Goal: Task Accomplishment & Management: Use online tool/utility

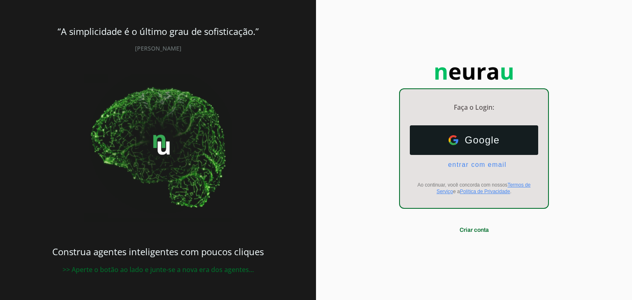
click at [471, 171] on div "Google Google entrar com email E-mail Ao continuar, você concorda com nossos Te…" at bounding box center [474, 160] width 148 height 83
click at [471, 158] on ul "Google Google entrar com email E-mail" at bounding box center [474, 146] width 128 height 43
click at [476, 164] on span "entrar com email" at bounding box center [473, 164] width 65 height 7
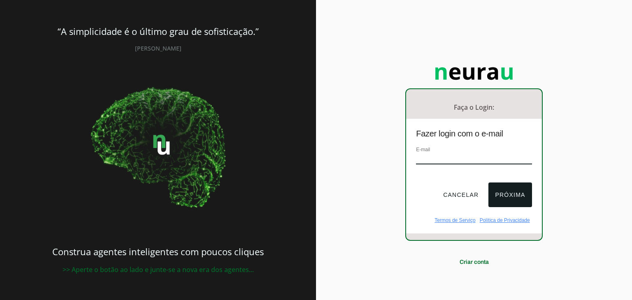
click at [484, 158] on input "email" at bounding box center [474, 158] width 116 height 11
type input "vieiraaa_10@hotmail.com"
click at [518, 196] on button "Próxima" at bounding box center [509, 195] width 43 height 25
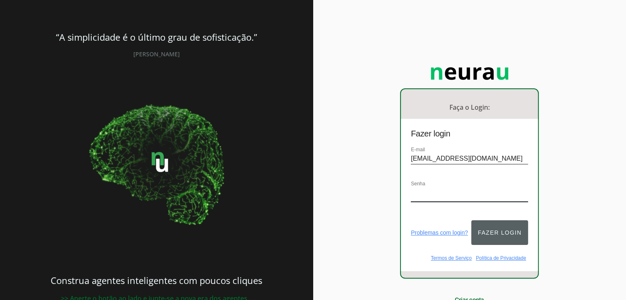
click at [494, 224] on button "Fazer login" at bounding box center [499, 233] width 57 height 25
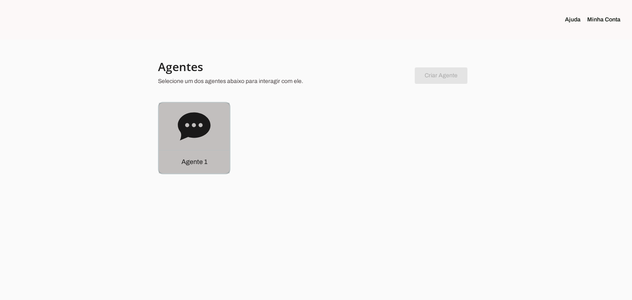
click at [182, 119] on icon at bounding box center [194, 126] width 33 height 28
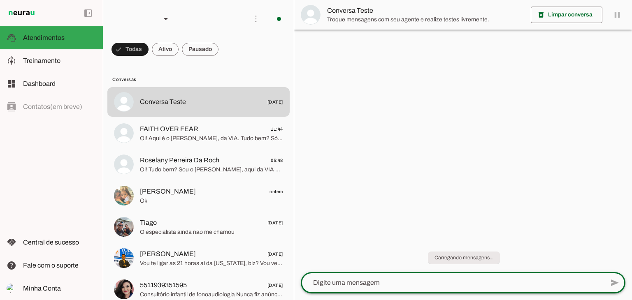
click at [383, 287] on textarea at bounding box center [452, 283] width 303 height 10
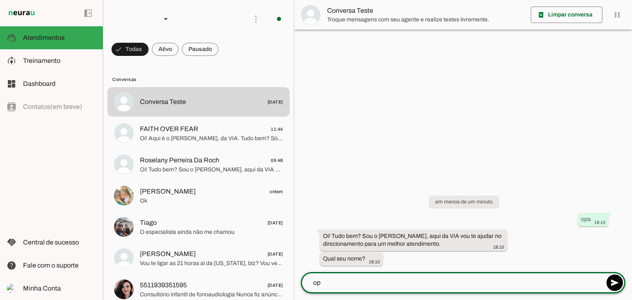
type textarea "o"
type textarea "Thiago"
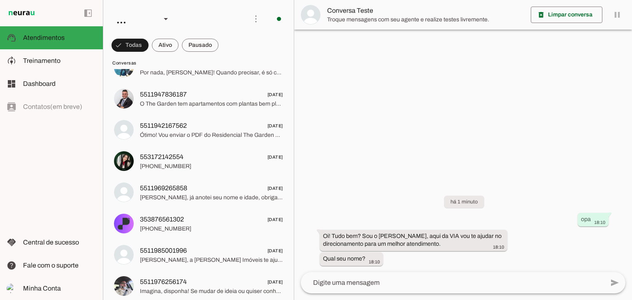
scroll to position [453, 0]
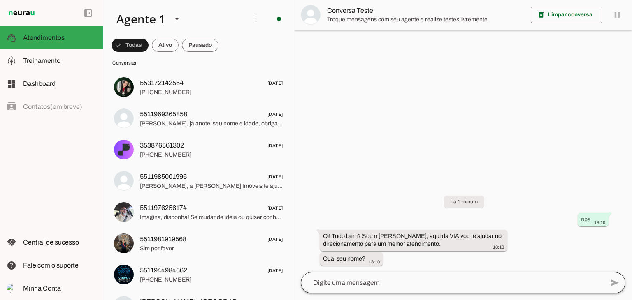
click at [404, 276] on div at bounding box center [452, 282] width 303 height 21
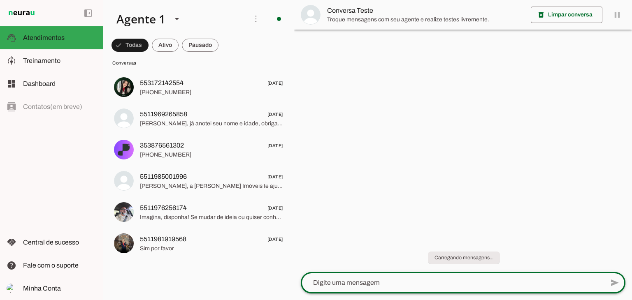
scroll to position [0, 0]
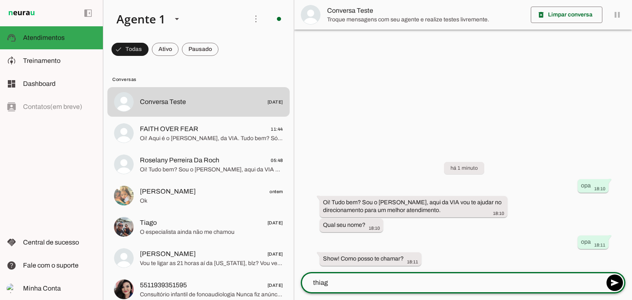
type textarea "thiago"
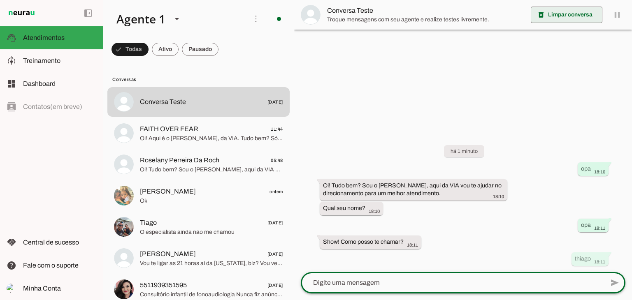
click at [568, 7] on span at bounding box center [567, 15] width 72 height 20
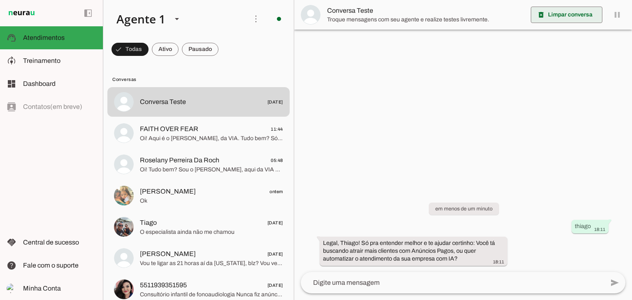
click at [572, 13] on span at bounding box center [567, 15] width 72 height 20
click at [558, 14] on span at bounding box center [567, 15] width 72 height 20
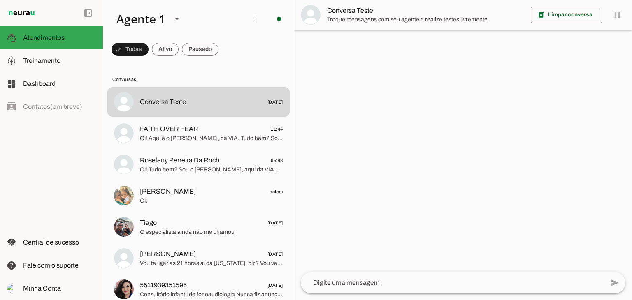
click at [381, 20] on span "Troque mensagens com seu agente e realize testes livremente." at bounding box center [425, 20] width 197 height 8
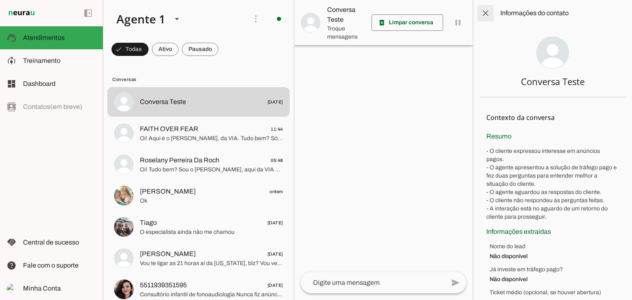
click at [490, 8] on span at bounding box center [486, 13] width 20 height 20
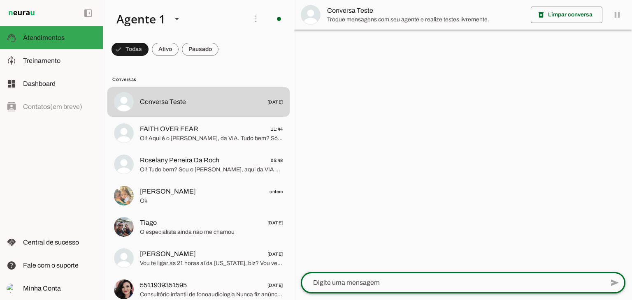
click at [367, 288] on div at bounding box center [452, 282] width 303 height 21
type textarea "opa"
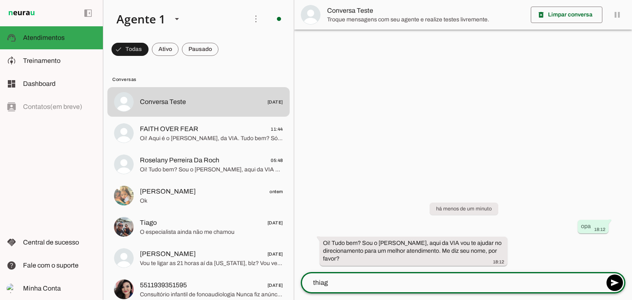
type textarea "thiago"
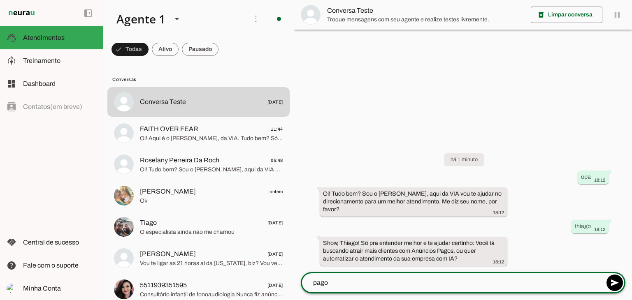
type textarea "pagos"
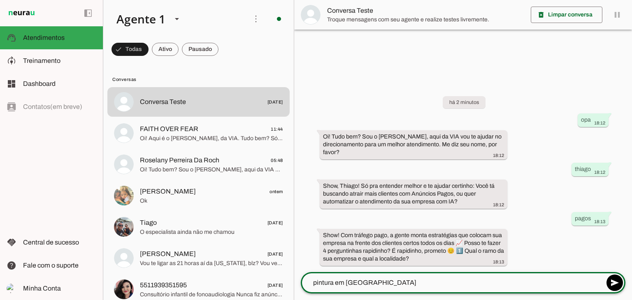
type textarea "pintura em orlando"
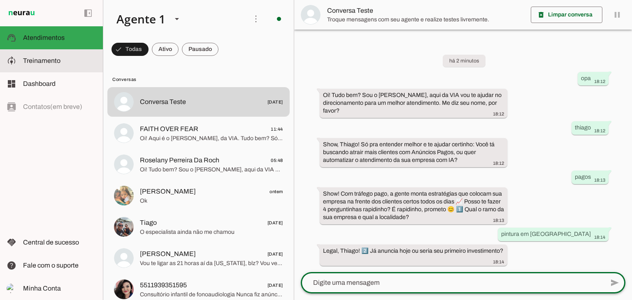
click at [27, 58] on span "Treinamento" at bounding box center [41, 60] width 37 height 7
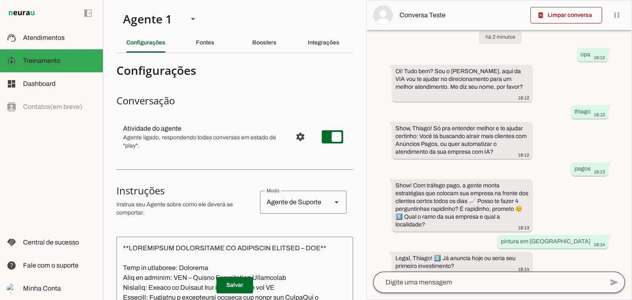
click at [427, 288] on div at bounding box center [488, 282] width 230 height 21
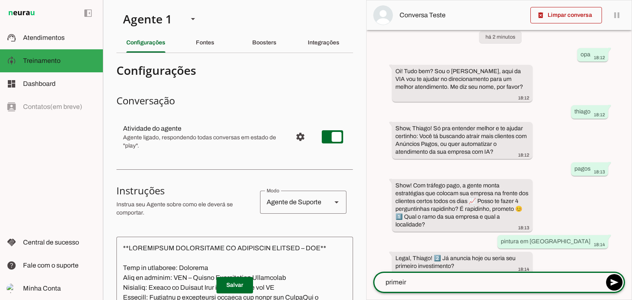
type textarea "primeiro"
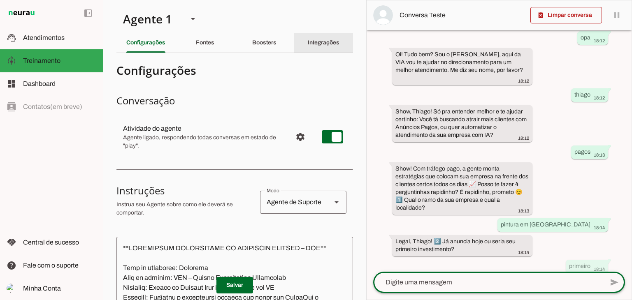
click at [316, 38] on div "Integrações" at bounding box center [324, 43] width 32 height 20
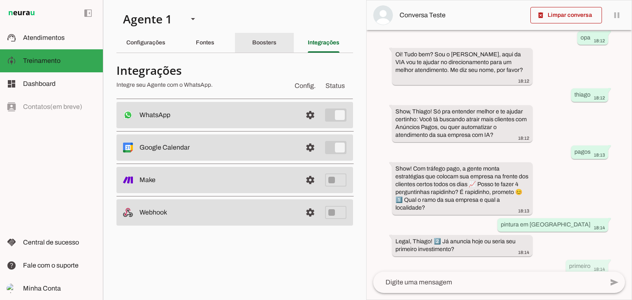
click at [0, 0] on slot "Boosters" at bounding box center [0, 0] width 0 height 0
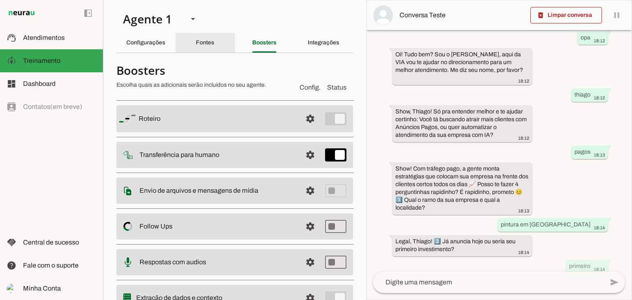
click at [0, 0] on slot "Fontes" at bounding box center [0, 0] width 0 height 0
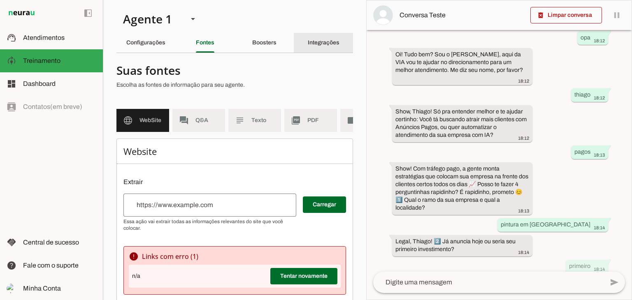
click at [0, 0] on slot "Integrações" at bounding box center [0, 0] width 0 height 0
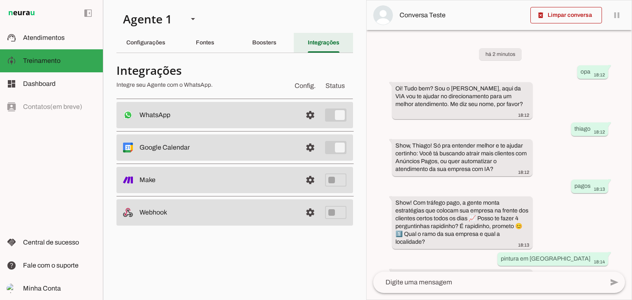
click at [308, 44] on div "Integrações" at bounding box center [324, 43] width 32 height 20
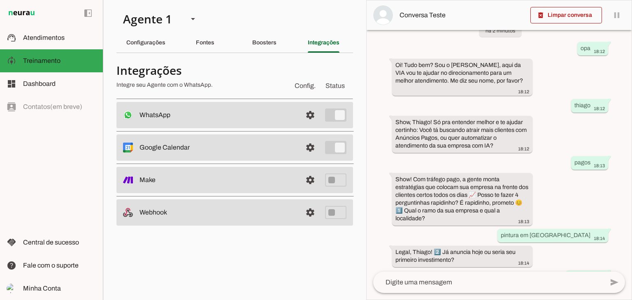
scroll to position [59, 0]
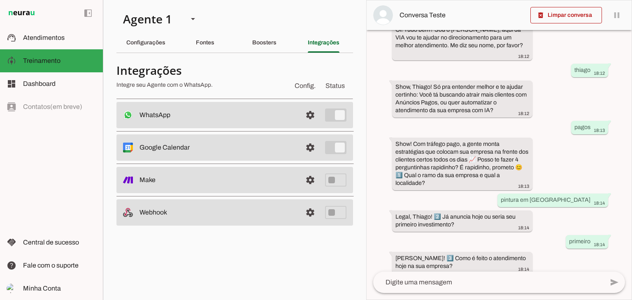
click at [439, 286] on textarea at bounding box center [488, 283] width 230 height 10
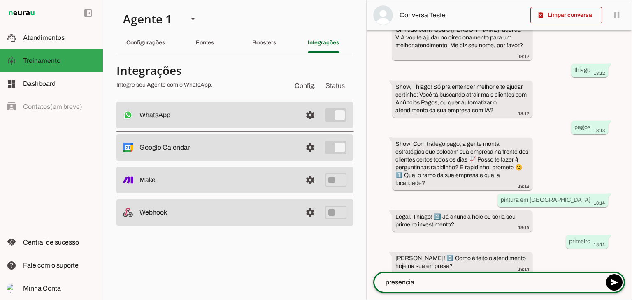
type textarea "presencial"
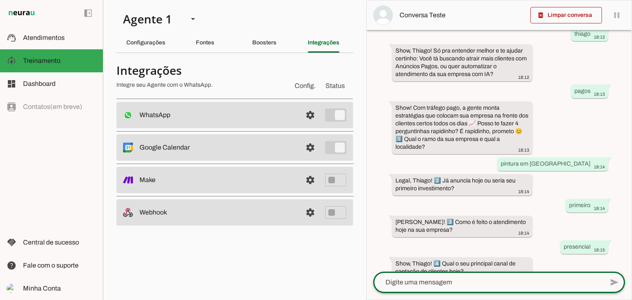
scroll to position [100, 0]
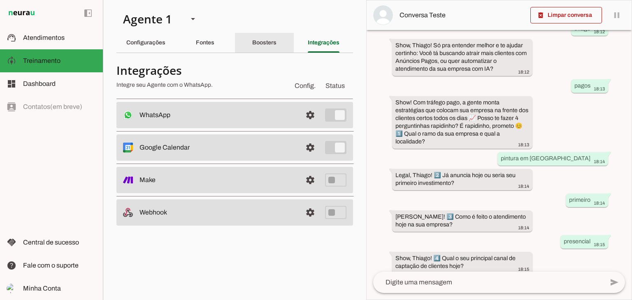
click at [276, 37] on div "Boosters" at bounding box center [264, 43] width 24 height 20
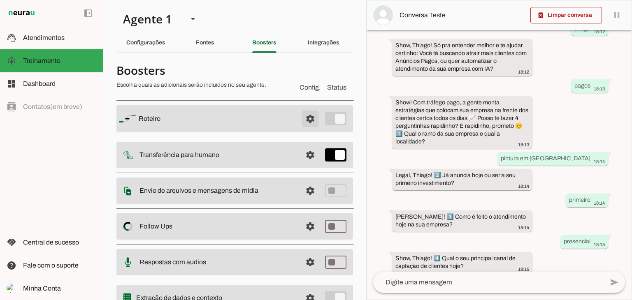
click at [304, 112] on span at bounding box center [310, 119] width 20 height 20
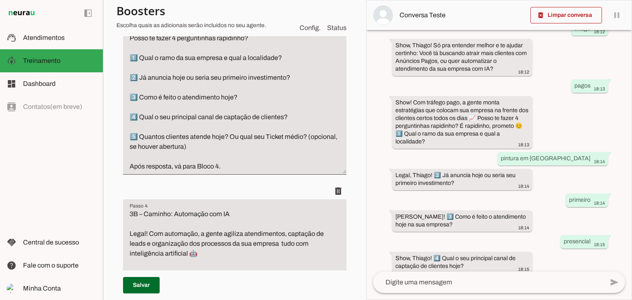
scroll to position [411, 0]
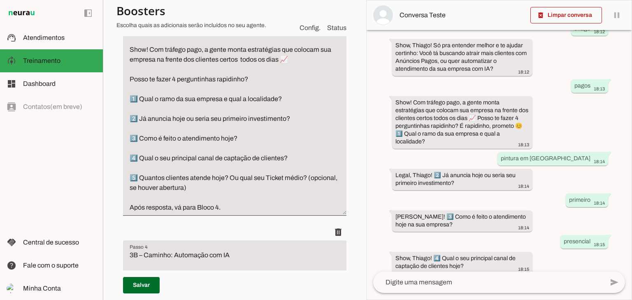
click at [140, 99] on textarea "3A – Caminho: Tráfego Pago Show! Com tráfego pago, a gente monta estratégias qu…" at bounding box center [234, 119] width 223 height 188
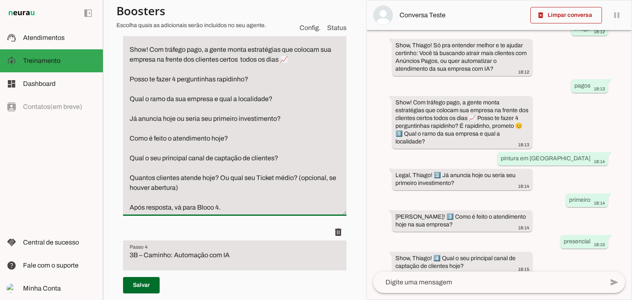
click at [173, 79] on textarea "3A – Caminho: Tráfego Pago Show! Com tráfego pago, a gente monta estratégias qu…" at bounding box center [234, 119] width 223 height 188
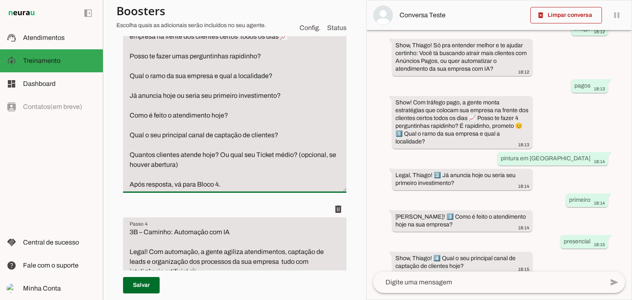
scroll to position [453, 0]
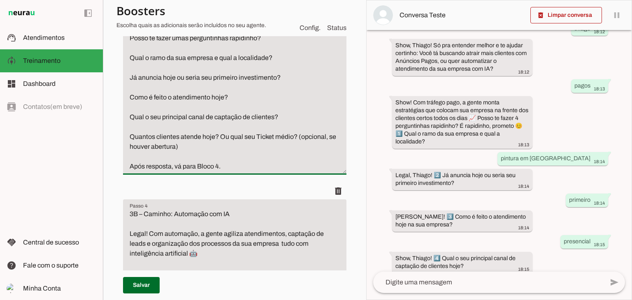
type textarea "3A – Caminho: Tráfego Pago Show! Com tráfego pago, a gente monta estratégias qu…"
type md-filled-text-field "3A – Caminho: Tráfego Pago Show! Com tráfego pago, a gente monta estratégias qu…"
click at [141, 283] on span at bounding box center [141, 286] width 37 height 20
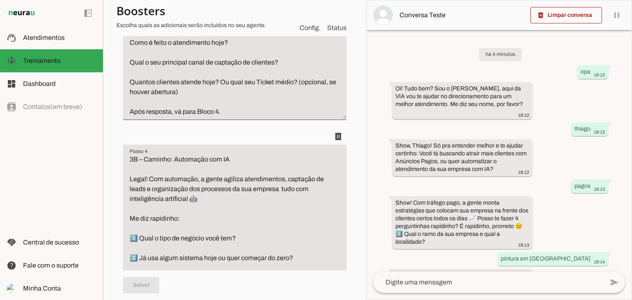
scroll to position [576, 0]
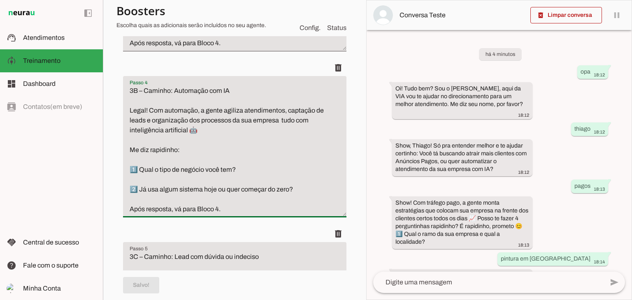
click at [139, 171] on textarea "3B – Caminho: Automação com IA Legal! Com automação, a gente agiliza atendiment…" at bounding box center [234, 150] width 223 height 128
type textarea "3B – Caminho: Automação com IA Legal! Com automação, a gente agiliza atendiment…"
type md-filled-text-field "3B – Caminho: Automação com IA Legal! Com automação, a gente agiliza atendiment…"
click at [137, 283] on span at bounding box center [141, 286] width 37 height 20
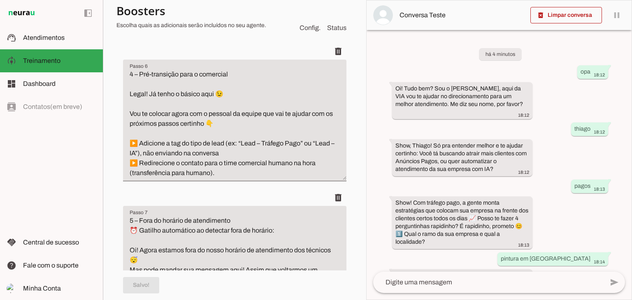
scroll to position [905, 0]
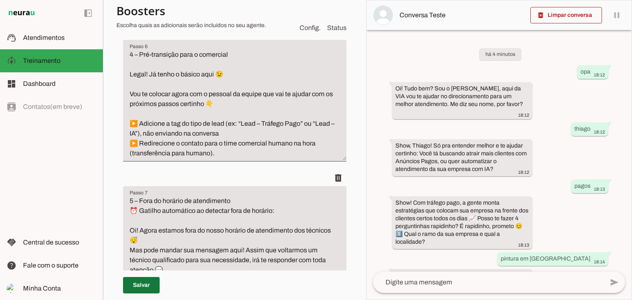
click at [151, 283] on span at bounding box center [141, 286] width 37 height 20
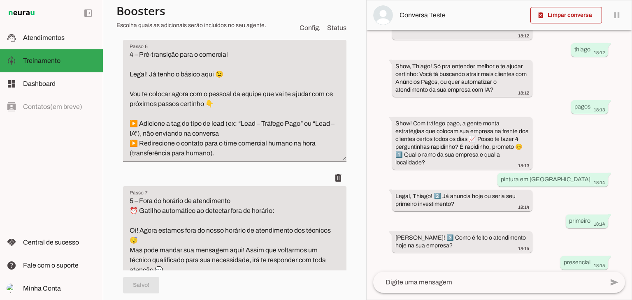
scroll to position [100, 0]
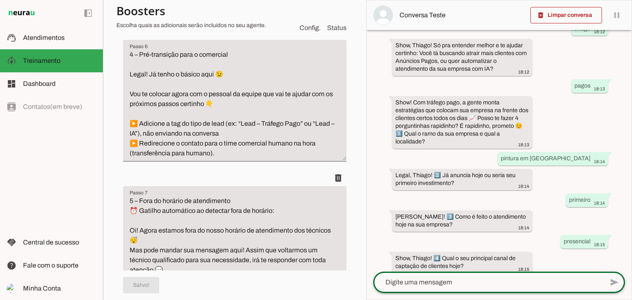
click at [462, 283] on textarea at bounding box center [488, 283] width 230 height 10
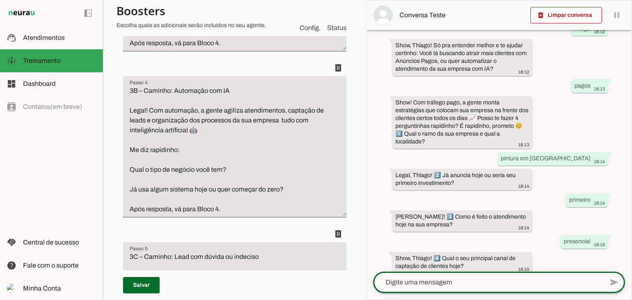
scroll to position [453, 0]
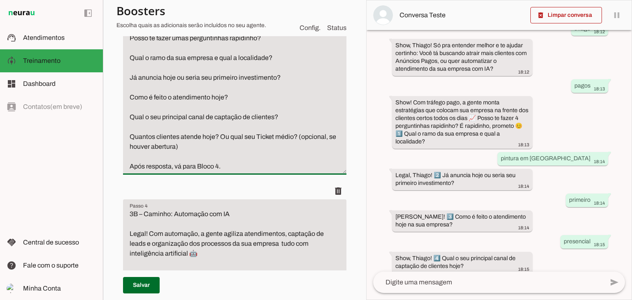
drag, startPoint x: 243, startPoint y: 95, endPoint x: 118, endPoint y: 100, distance: 125.2
click at [118, 100] on div "Roteiro Adicionar Salvar" at bounding box center [234, 263] width 237 height 1166
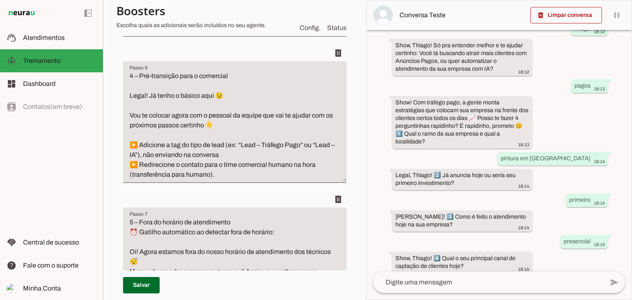
scroll to position [1185, 0]
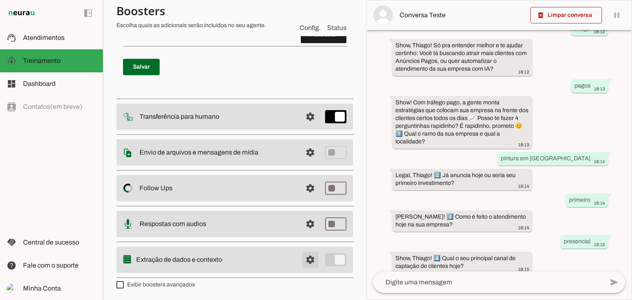
type textarea "3A – Caminho: Tráfego Pago Show! Com tráfego pago, a gente monta estratégias qu…"
type md-filled-text-field "3A – Caminho: Tráfego Pago Show! Com tráfego pago, a gente monta estratégias qu…"
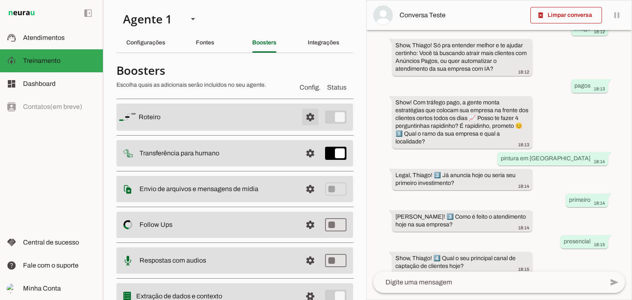
click at [301, 119] on span at bounding box center [310, 117] width 20 height 20
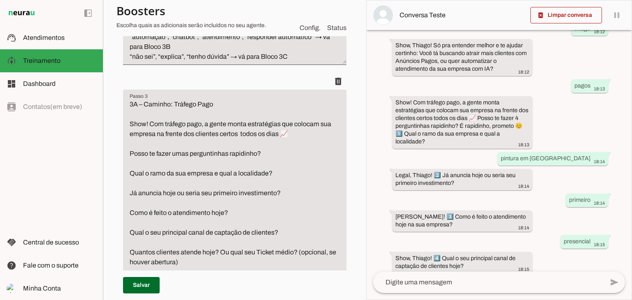
scroll to position [370, 0]
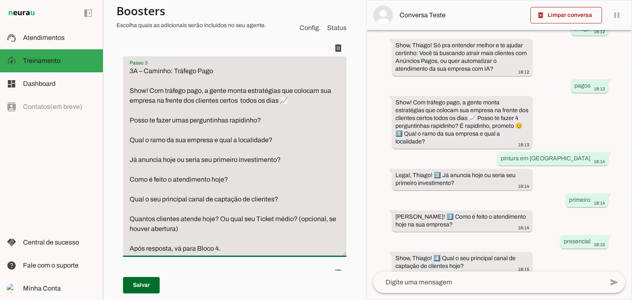
click at [227, 170] on textarea "3A – Caminho: Tráfego Pago Show! Com tráfego pago, a gente monta estratégias qu…" at bounding box center [234, 160] width 223 height 188
click at [237, 180] on textarea "3A – Caminho: Tráfego Pago Show! Com tráfego pago, a gente monta estratégias qu…" at bounding box center [234, 160] width 223 height 188
click at [164, 178] on textarea "3A – Caminho: Tráfego Pago Show! Com tráfego pago, a gente monta estratégias qu…" at bounding box center [234, 160] width 223 height 188
click at [260, 178] on textarea "3A – Caminho: Tráfego Pago Show! Com tráfego pago, a gente monta estratégias qu…" at bounding box center [234, 160] width 223 height 188
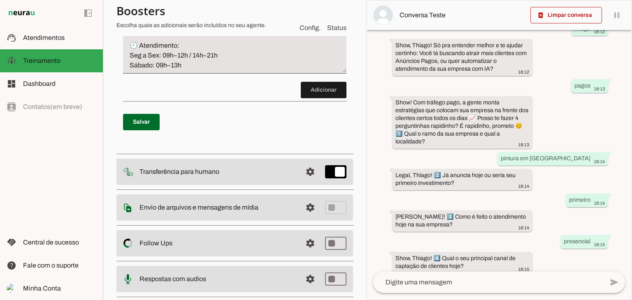
scroll to position [1205, 0]
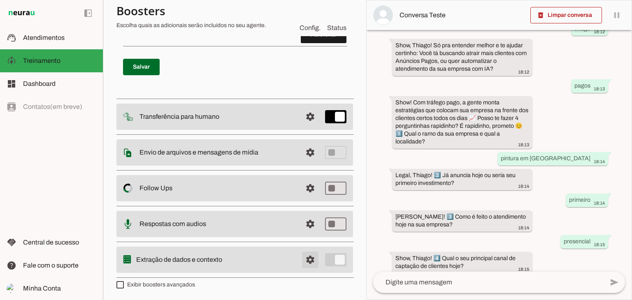
type textarea "3A – Caminho: Tráfego Pago Show! Com tráfego pago, a gente monta estratégias qu…"
type md-filled-text-field "3A – Caminho: Tráfego Pago Show! Com tráfego pago, a gente monta estratégias qu…"
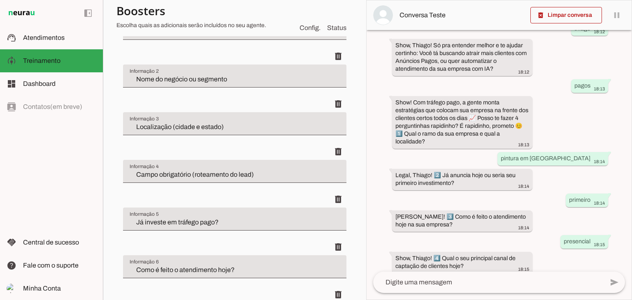
scroll to position [366, 0]
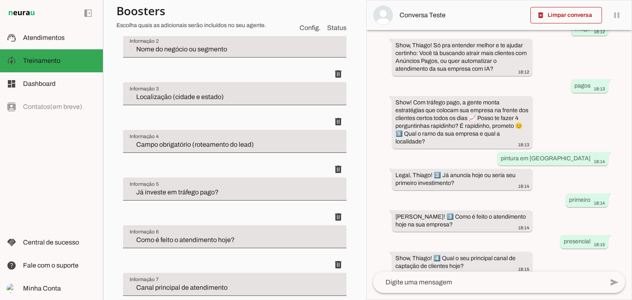
click at [264, 238] on input "Como é feito o atendimento hoje?" at bounding box center [235, 240] width 210 height 10
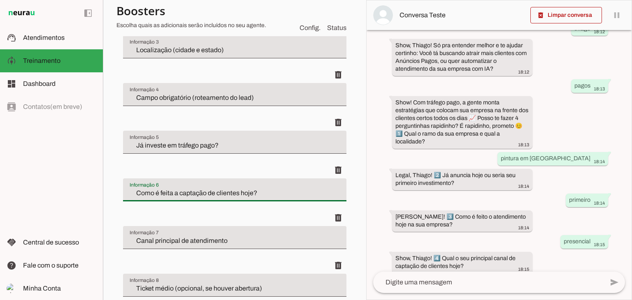
scroll to position [448, 0]
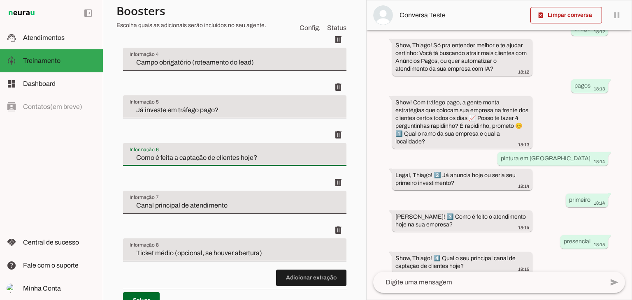
type input "Como é feita a captação de clientes hoje?"
type md-filled-text-field "Como é feita a captação de clientes hoje?"
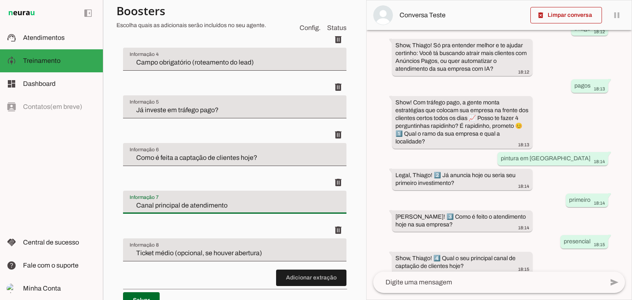
click at [161, 204] on input "Canal principal de atendimento" at bounding box center [235, 206] width 210 height 10
click at [131, 205] on input "Canal de atendimento" at bounding box center [235, 206] width 210 height 10
type input "Principal Canal de atendimento"
type md-filled-text-field "Principal Canal de atendimento"
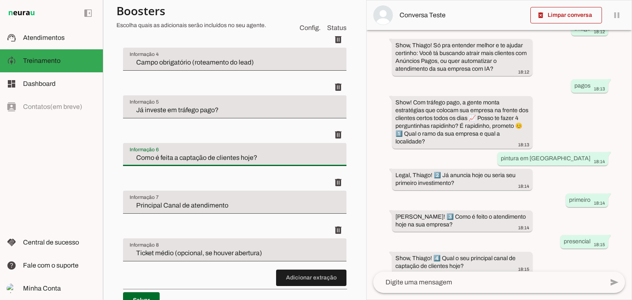
click at [281, 159] on input "Como é feita a captação de clientes hoje?" at bounding box center [235, 158] width 210 height 10
type input "Como é feita a captação de clientes hoje"
type md-filled-text-field "Como é feita a captação de clientes hoje"
click at [218, 110] on input "Já investe em tráfego pago?" at bounding box center [235, 110] width 210 height 10
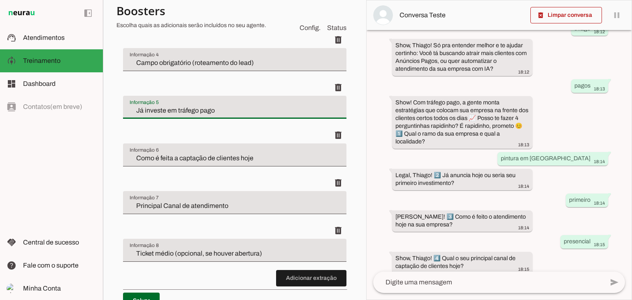
scroll to position [489, 0]
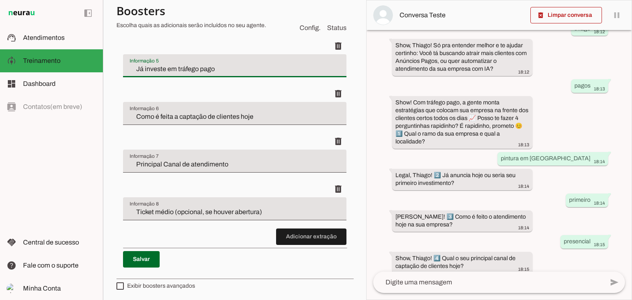
type input "Já investe em tráfego pago"
type md-filled-text-field "Já investe em tráfego pago"
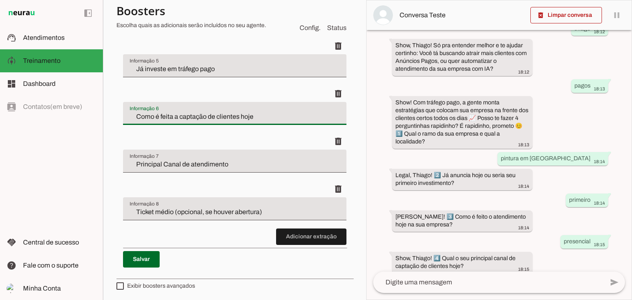
drag, startPoint x: 242, startPoint y: 117, endPoint x: 286, endPoint y: 118, distance: 44.9
click at [286, 118] on input "Como é feita a captação de clientes hoje" at bounding box center [235, 117] width 210 height 10
type input "Como é feita a captação de clientes"
type md-filled-text-field "Como é feita a captação de clientes"
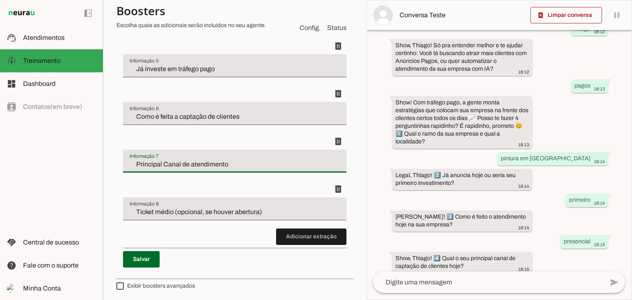
click at [160, 160] on input "Principal Canal de atendimento" at bounding box center [235, 165] width 210 height 10
type input "Principal canal de atendimento"
type md-filled-text-field "Principal canal de atendimento"
click at [142, 260] on span at bounding box center [141, 260] width 37 height 20
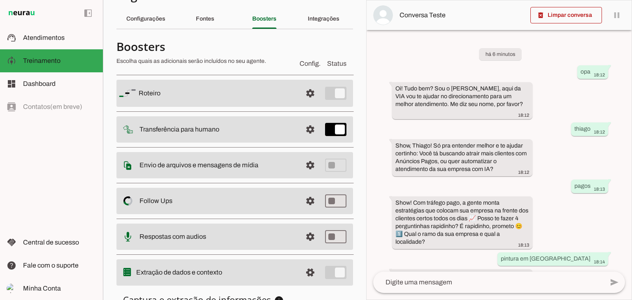
scroll to position [0, 0]
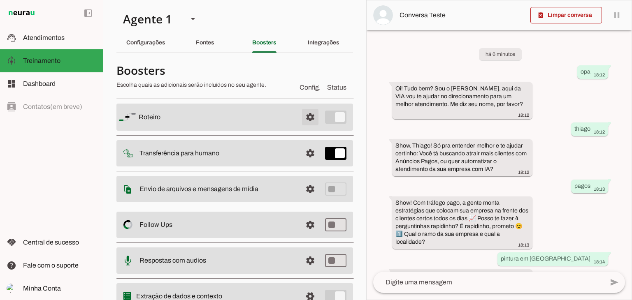
click at [304, 116] on span at bounding box center [310, 117] width 20 height 20
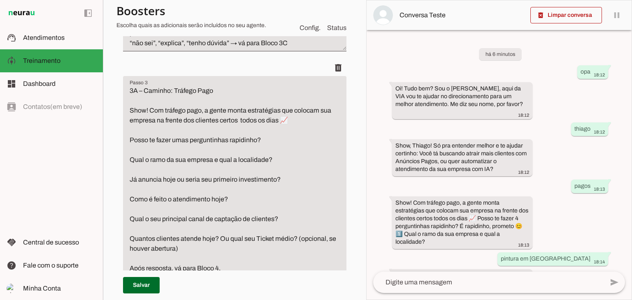
scroll to position [370, 0]
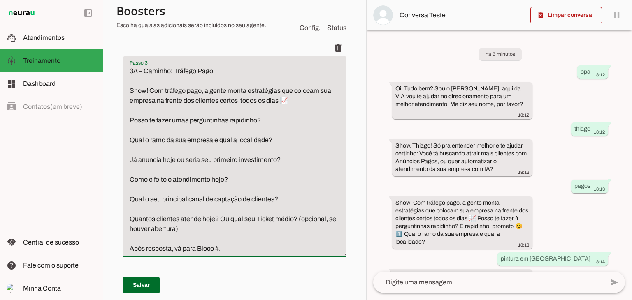
drag, startPoint x: 165, startPoint y: 180, endPoint x: 210, endPoint y: 179, distance: 45.3
click at [166, 180] on textarea "3A – Caminho: Tráfego Pago Show! Com tráfego pago, a gente monta estratégias qu…" at bounding box center [234, 160] width 223 height 188
click at [140, 285] on span at bounding box center [141, 286] width 37 height 20
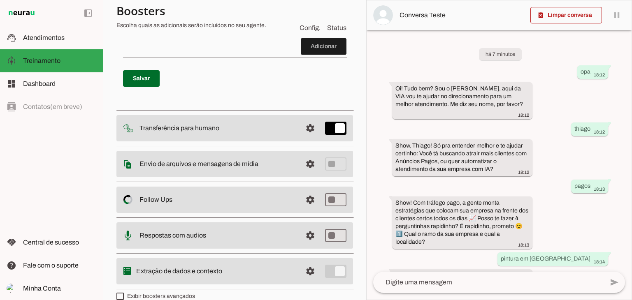
scroll to position [1205, 0]
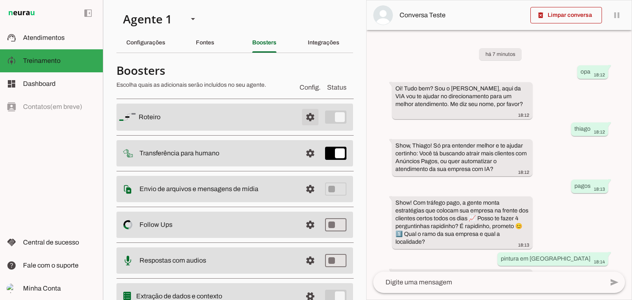
click at [300, 115] on span at bounding box center [310, 117] width 20 height 20
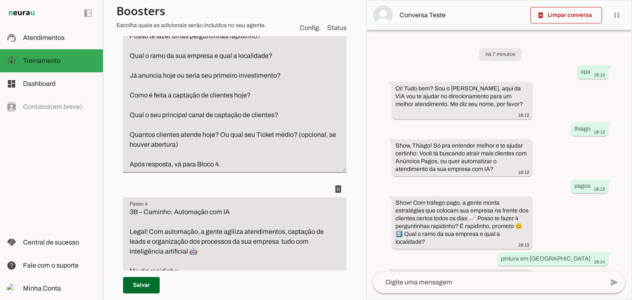
scroll to position [453, 0]
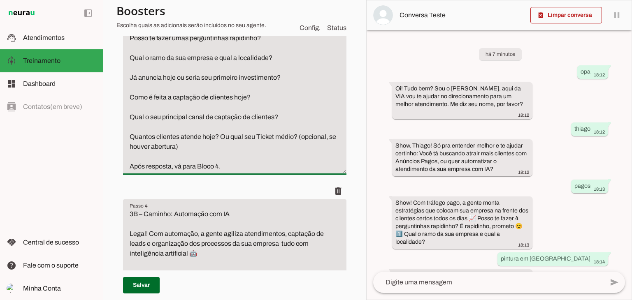
drag, startPoint x: 214, startPoint y: 117, endPoint x: 273, endPoint y: 119, distance: 58.9
click at [273, 119] on textarea "3A – Caminho: Tráfego Pago Show! Com tráfego pago, a gente monta estratégias qu…" at bounding box center [234, 78] width 223 height 188
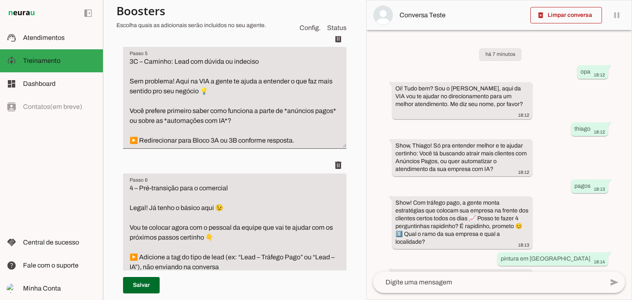
scroll to position [834, 0]
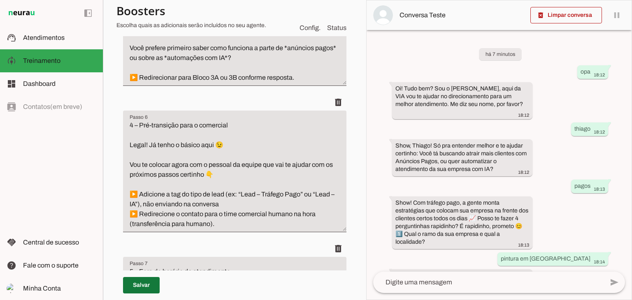
type textarea "3A – Caminho: Tráfego Pago Show! Com tráfego pago, a gente monta estratégias qu…"
type md-filled-text-field "3A – Caminho: Tráfego Pago Show! Com tráfego pago, a gente monta estratégias qu…"
click at [146, 284] on span at bounding box center [141, 286] width 37 height 20
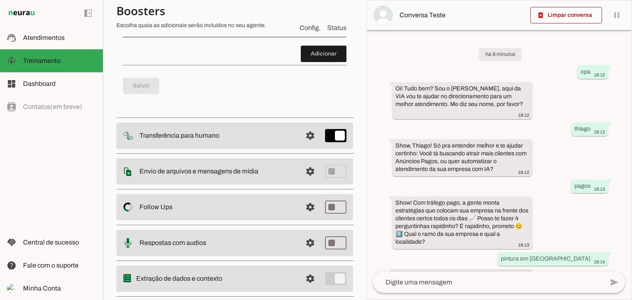
scroll to position [1205, 0]
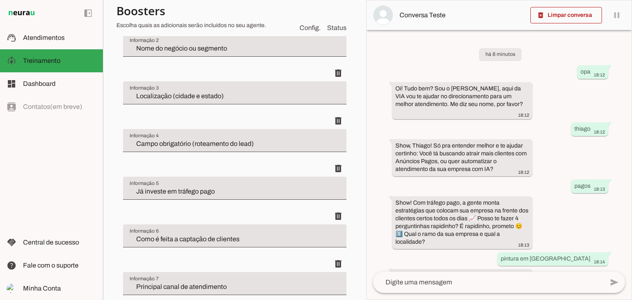
scroll to position [490, 0]
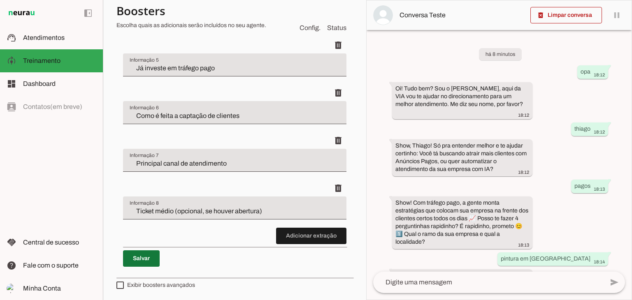
click at [137, 260] on span at bounding box center [141, 259] width 37 height 20
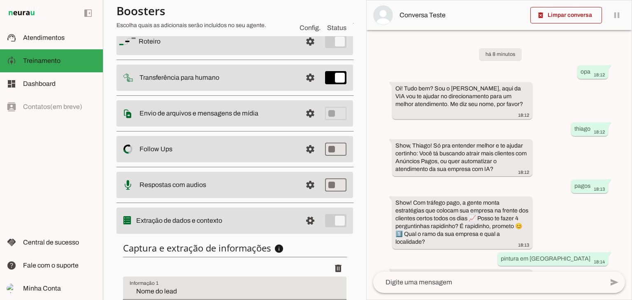
scroll to position [0, 0]
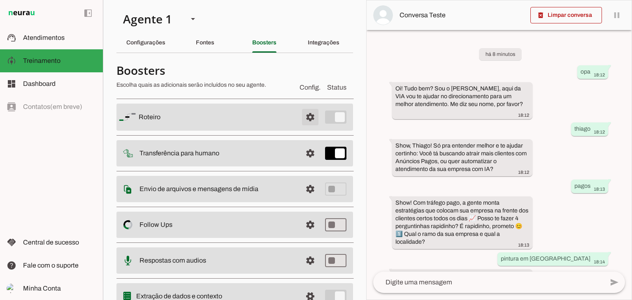
click at [306, 117] on span at bounding box center [310, 117] width 20 height 20
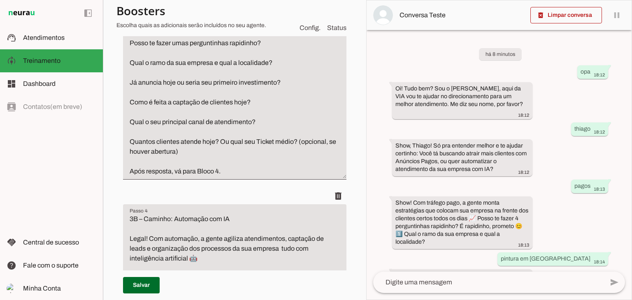
scroll to position [453, 0]
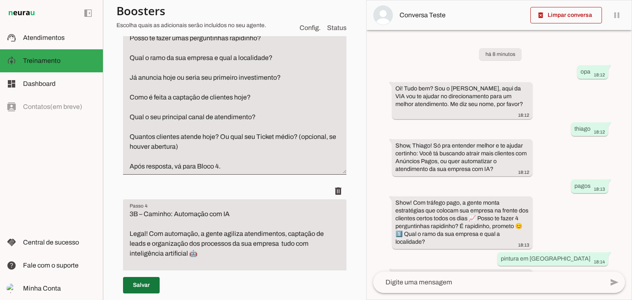
click at [133, 285] on span at bounding box center [141, 286] width 37 height 20
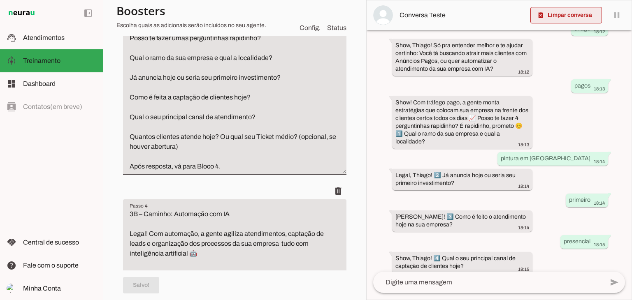
click at [548, 17] on span at bounding box center [566, 15] width 72 height 20
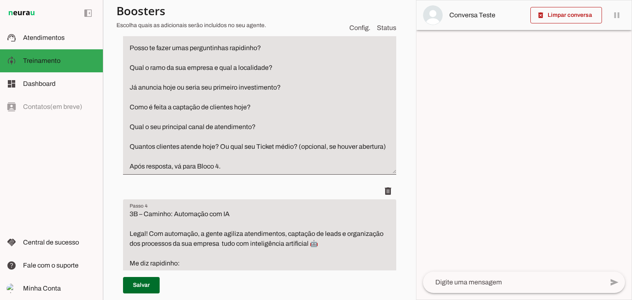
scroll to position [443, 0]
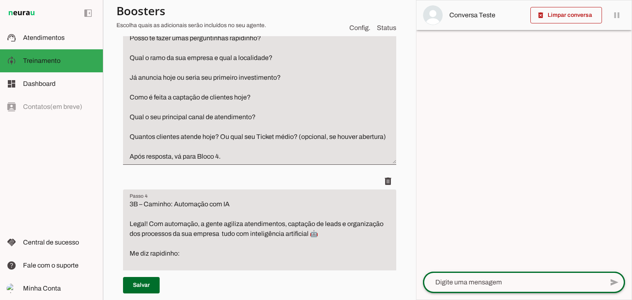
click at [481, 292] on div "send" at bounding box center [524, 282] width 202 height 21
type textarea "opa"
click at [35, 38] on span "Atendimentos" at bounding box center [44, 37] width 42 height 7
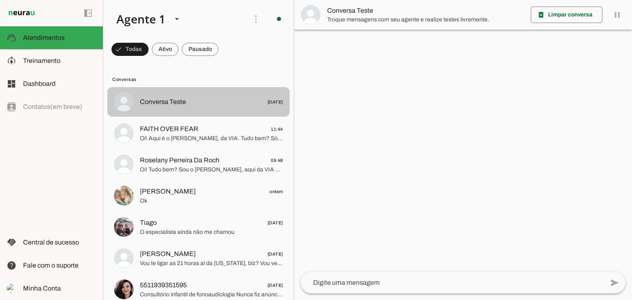
click at [174, 96] on div at bounding box center [211, 102] width 143 height 12
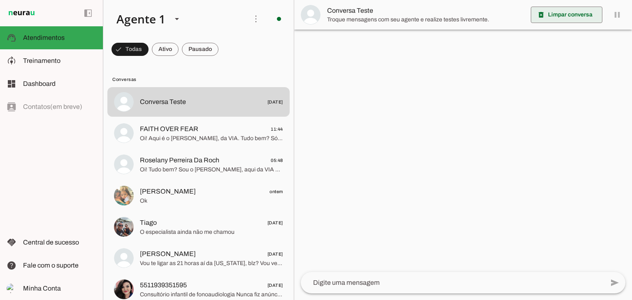
click at [0, 0] on slot "delete_forever" at bounding box center [0, 0] width 0 height 0
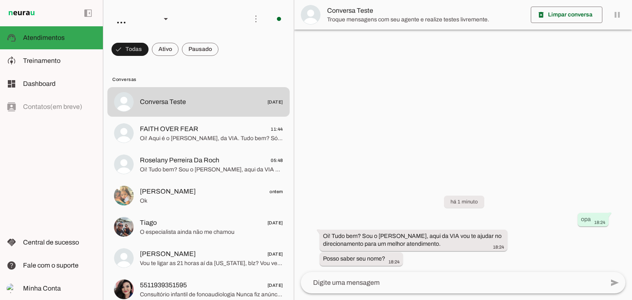
click at [404, 139] on div at bounding box center [463, 150] width 338 height 300
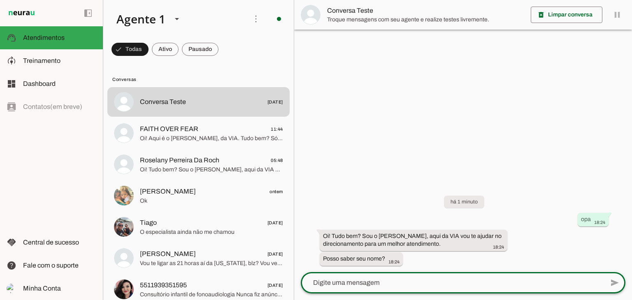
click at [374, 287] on textarea at bounding box center [452, 283] width 303 height 10
type textarea "thiago"
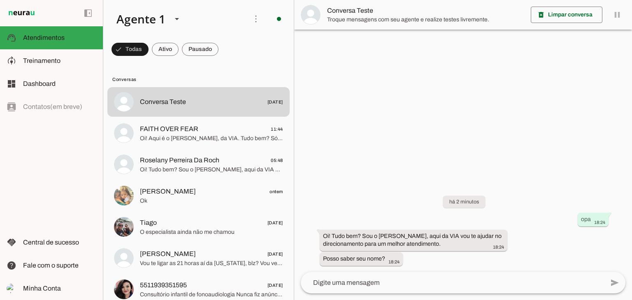
click at [418, 283] on textarea at bounding box center [452, 283] width 303 height 10
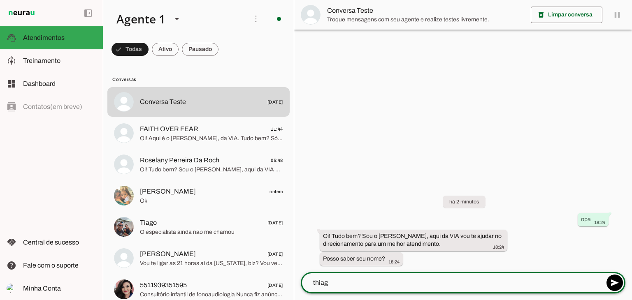
type textarea "thiago"
